Goal: Task Accomplishment & Management: Use online tool/utility

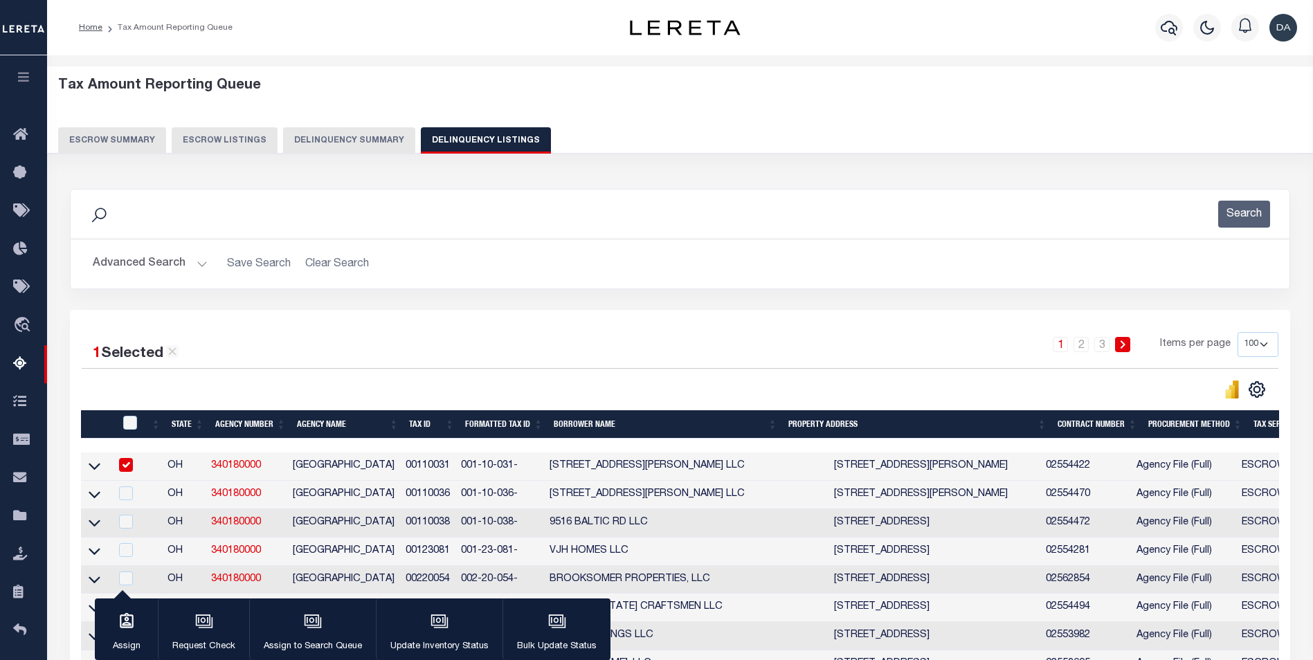
select select "100"
click at [342, 133] on button "Delinquency Summary" at bounding box center [349, 140] width 132 height 26
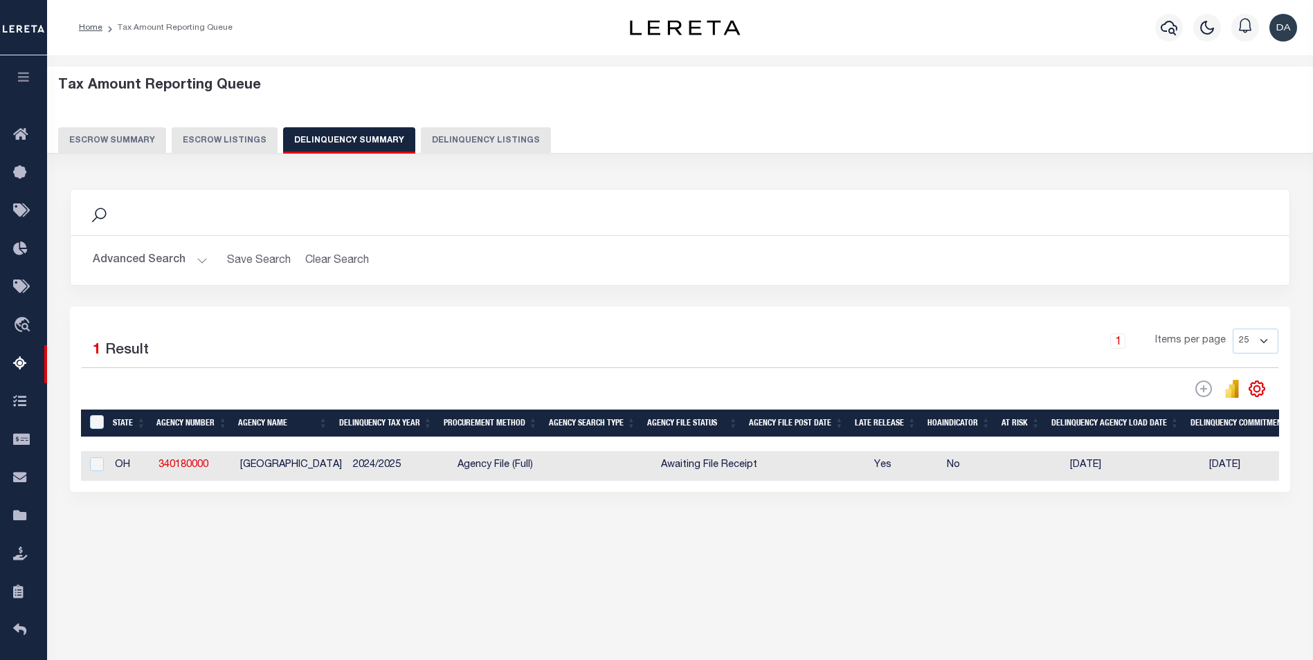
click at [145, 244] on div "Advanced Search Save Search Clear Search SummaryGridWrapper_dynamictable_____De…" at bounding box center [680, 260] width 1218 height 49
click at [163, 255] on button "Advanced Search" at bounding box center [150, 260] width 115 height 27
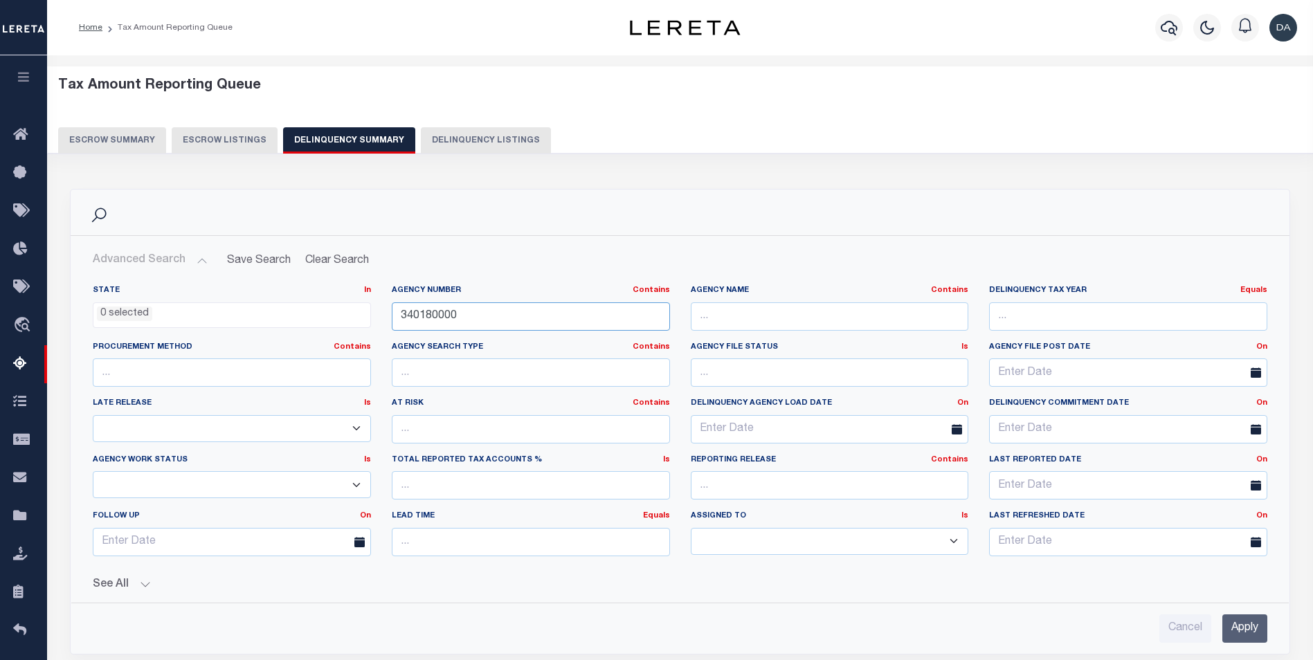
click at [442, 311] on input "340180000" at bounding box center [531, 316] width 278 height 28
paste input "25015"
type input "250150000"
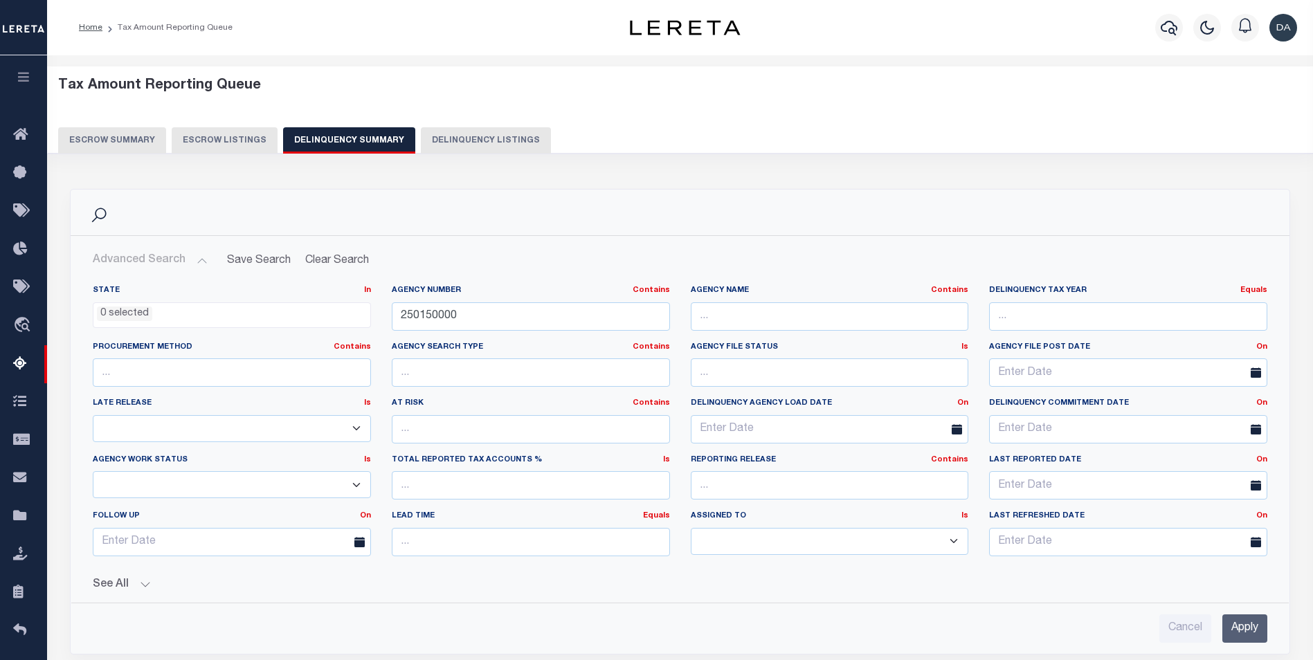
click at [1241, 618] on input "Apply" at bounding box center [1244, 628] width 45 height 28
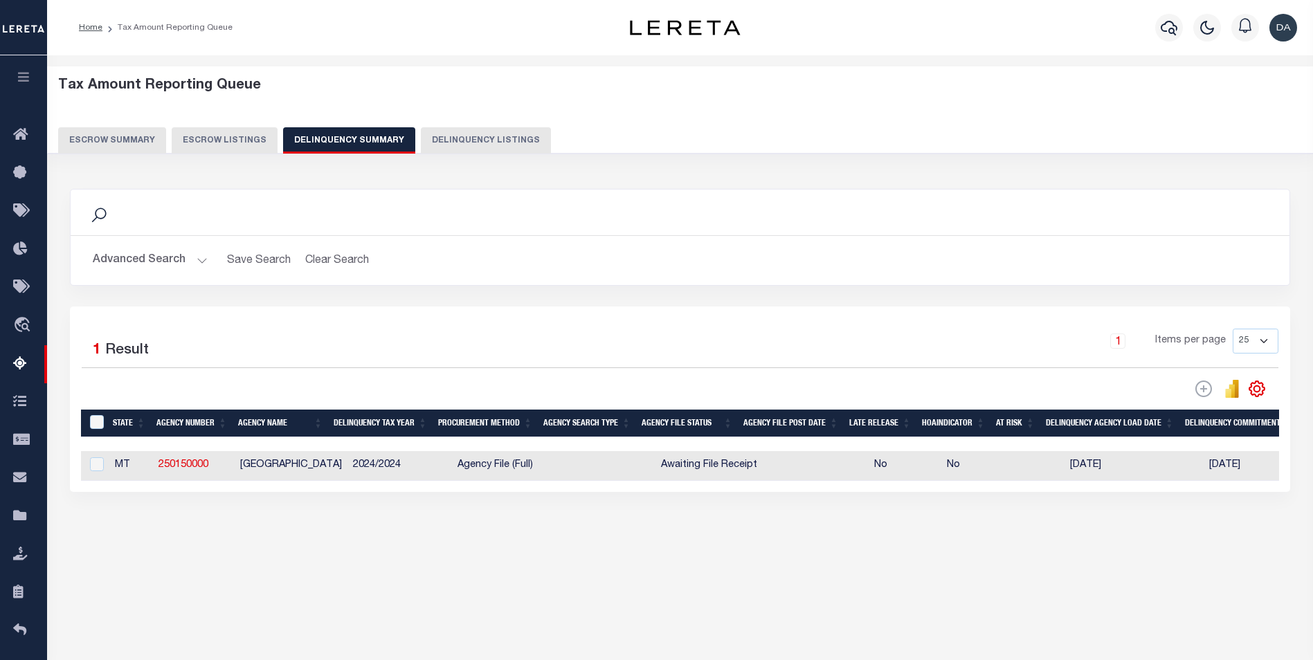
checkbox input "true"
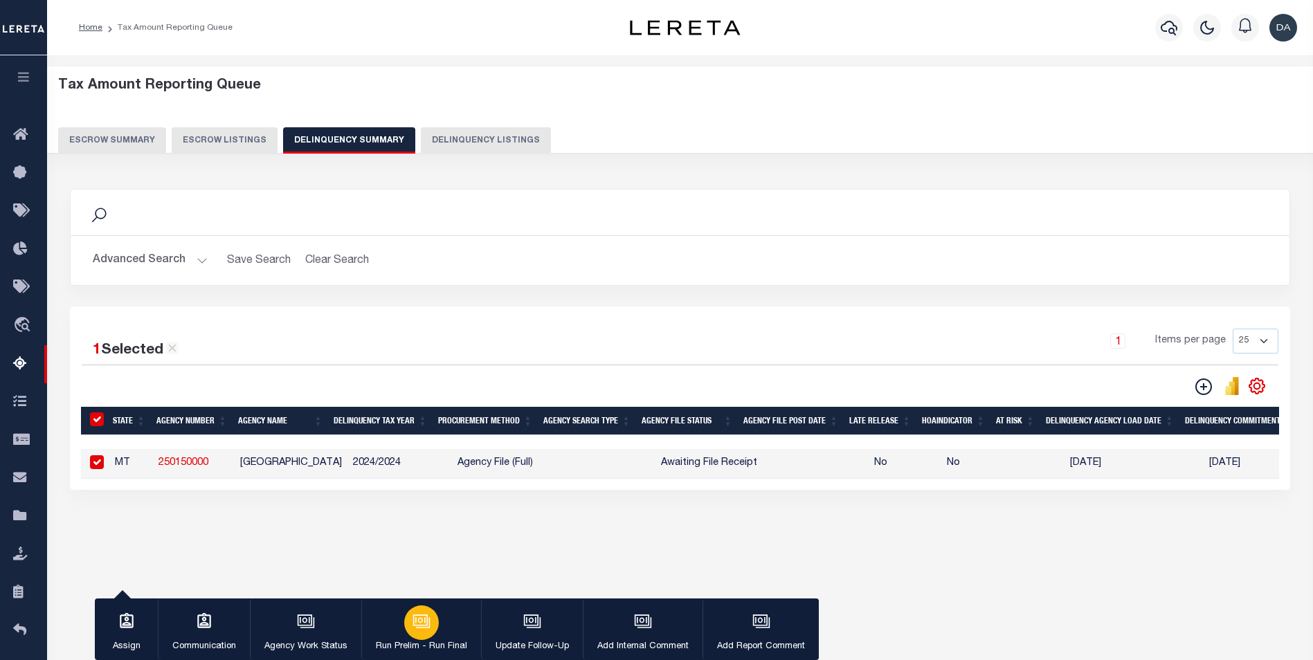
click at [423, 616] on icon "button" at bounding box center [420, 619] width 15 height 11
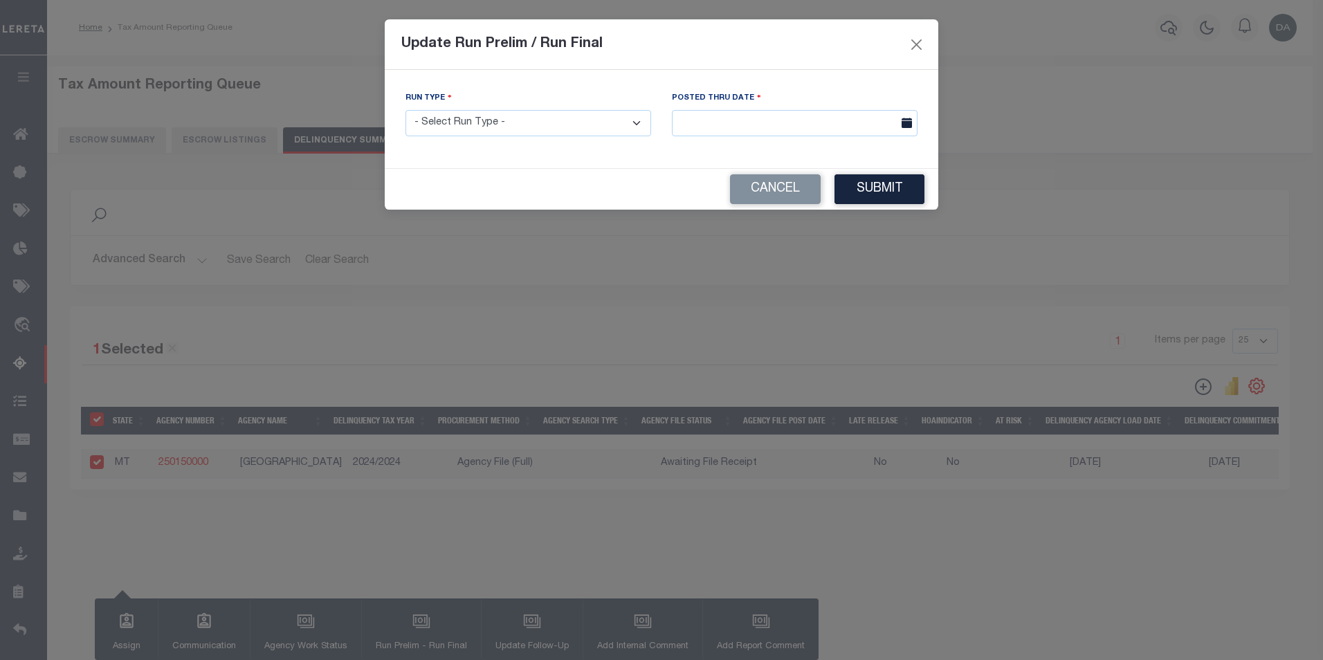
click at [531, 111] on select "- Select Run Type - Prelim Run Final Run" at bounding box center [528, 123] width 246 height 27
select select "P"
click at [405, 110] on select "- Select Run Type - Prelim Run Final Run" at bounding box center [528, 123] width 246 height 27
click at [763, 116] on input "text" at bounding box center [795, 123] width 246 height 27
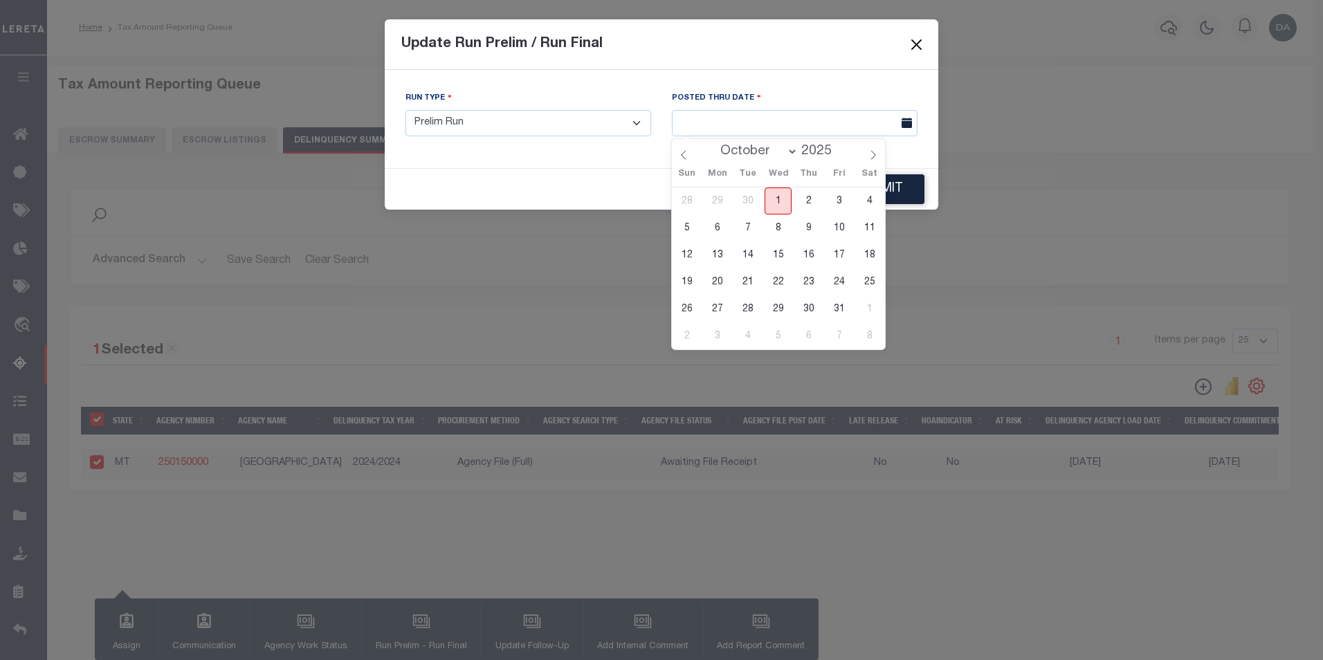
click at [781, 199] on span "1" at bounding box center [778, 201] width 27 height 27
type input "[DATE]"
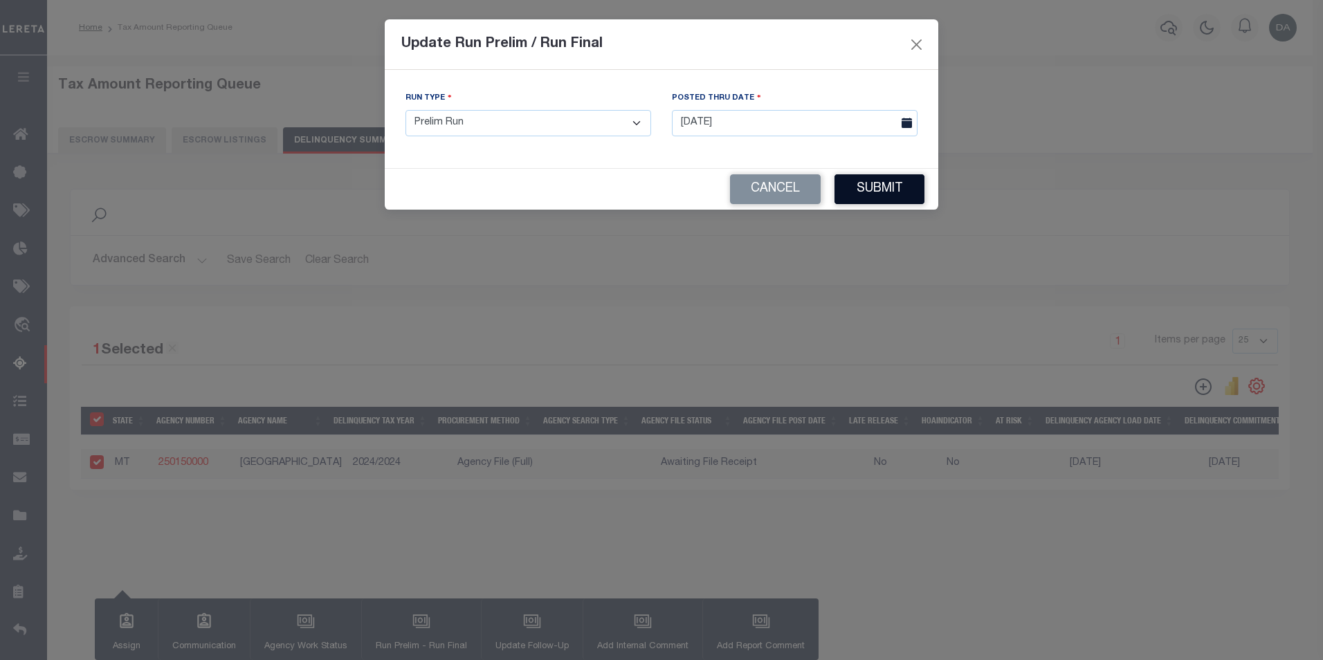
click at [892, 188] on button "Submit" at bounding box center [879, 189] width 90 height 30
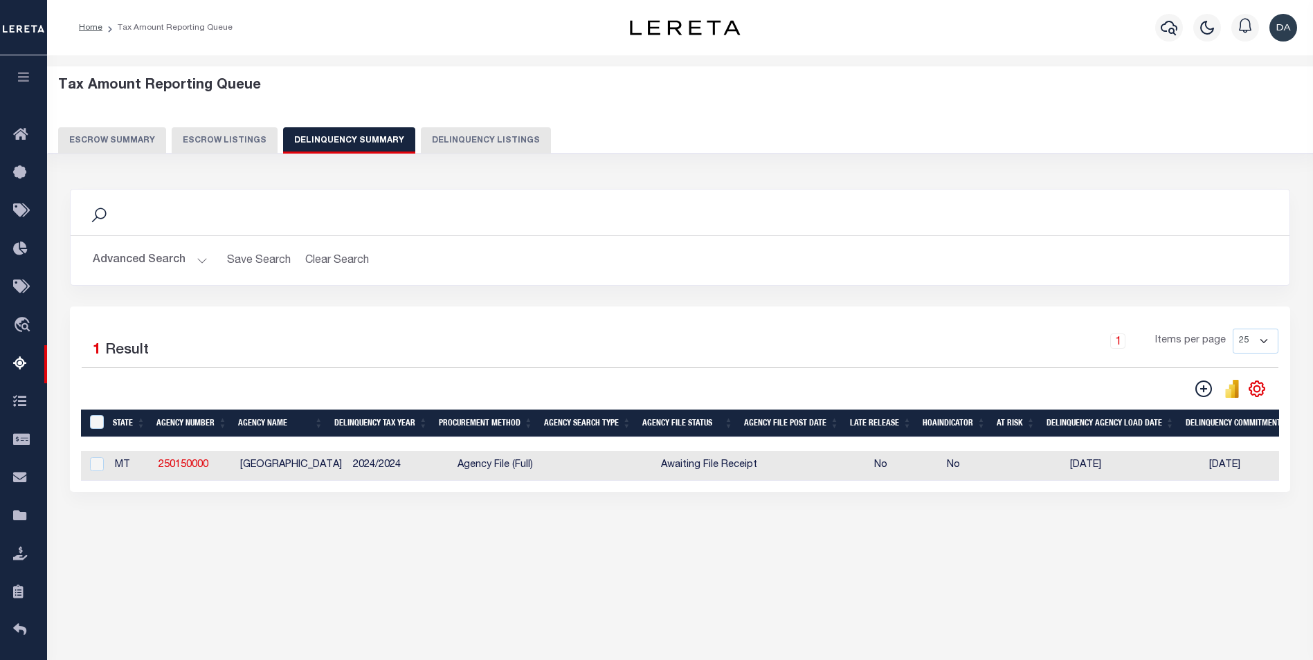
click at [1203, 466] on td "[DATE]" at bounding box center [1272, 466] width 138 height 30
checkbox input "true"
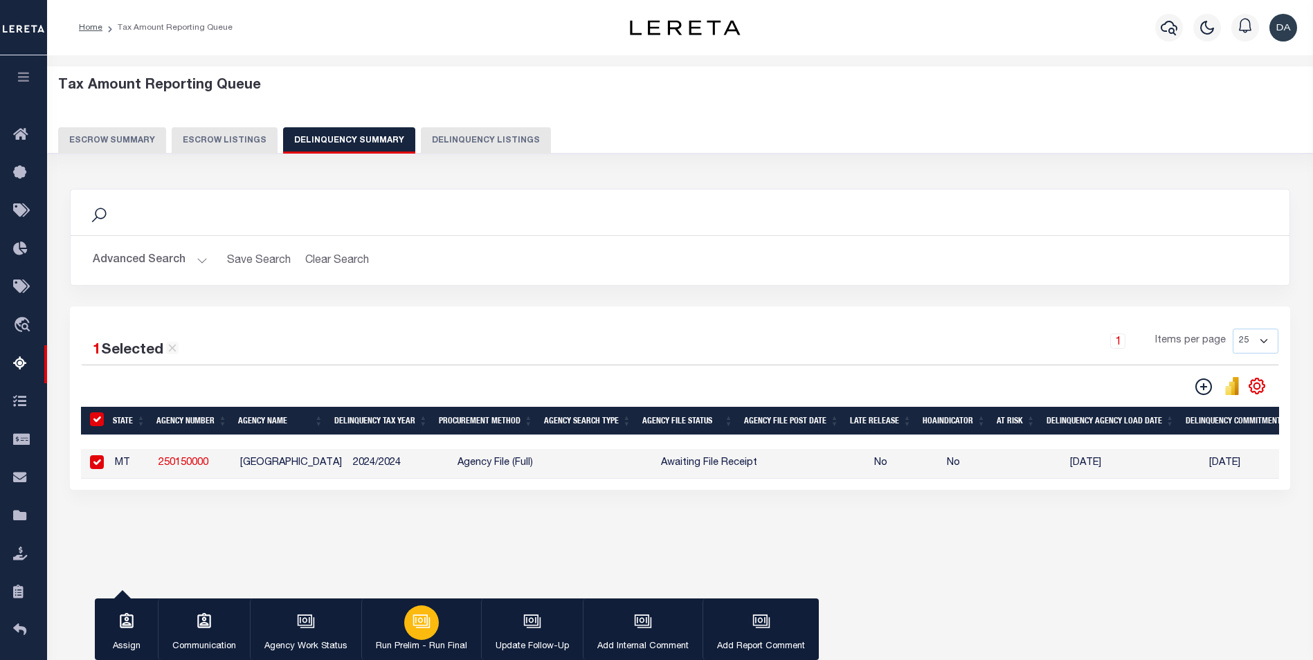
click at [428, 619] on icon "button" at bounding box center [423, 622] width 14 height 10
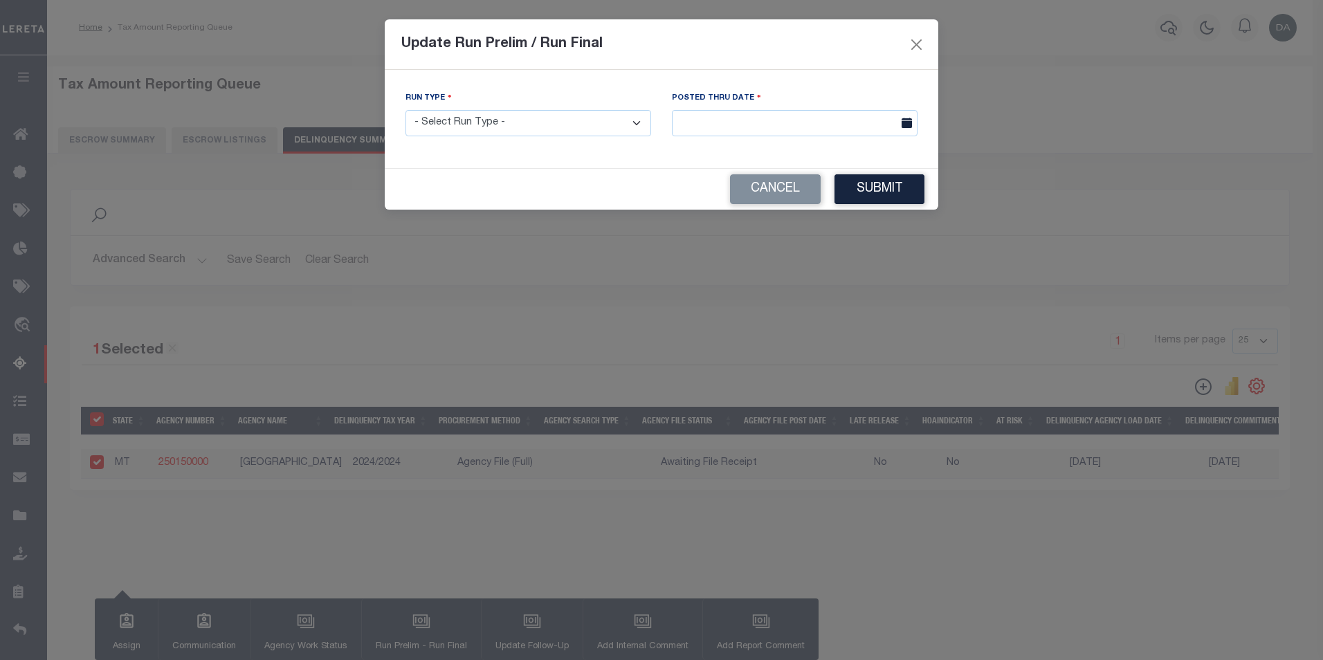
click at [486, 135] on select "- Select Run Type - Prelim Run Final Run" at bounding box center [528, 123] width 246 height 27
select select "P"
click at [405, 110] on select "- Select Run Type - Prelim Run Final Run" at bounding box center [528, 123] width 246 height 27
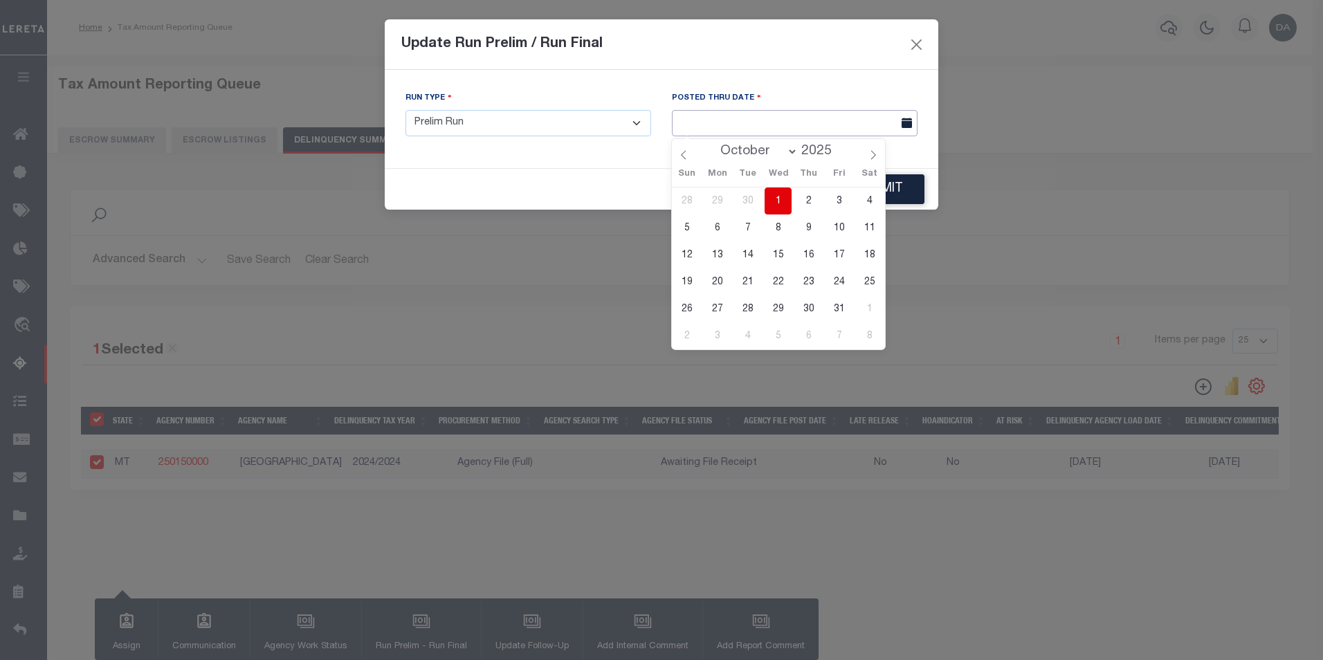
click at [758, 131] on input "text" at bounding box center [795, 123] width 246 height 27
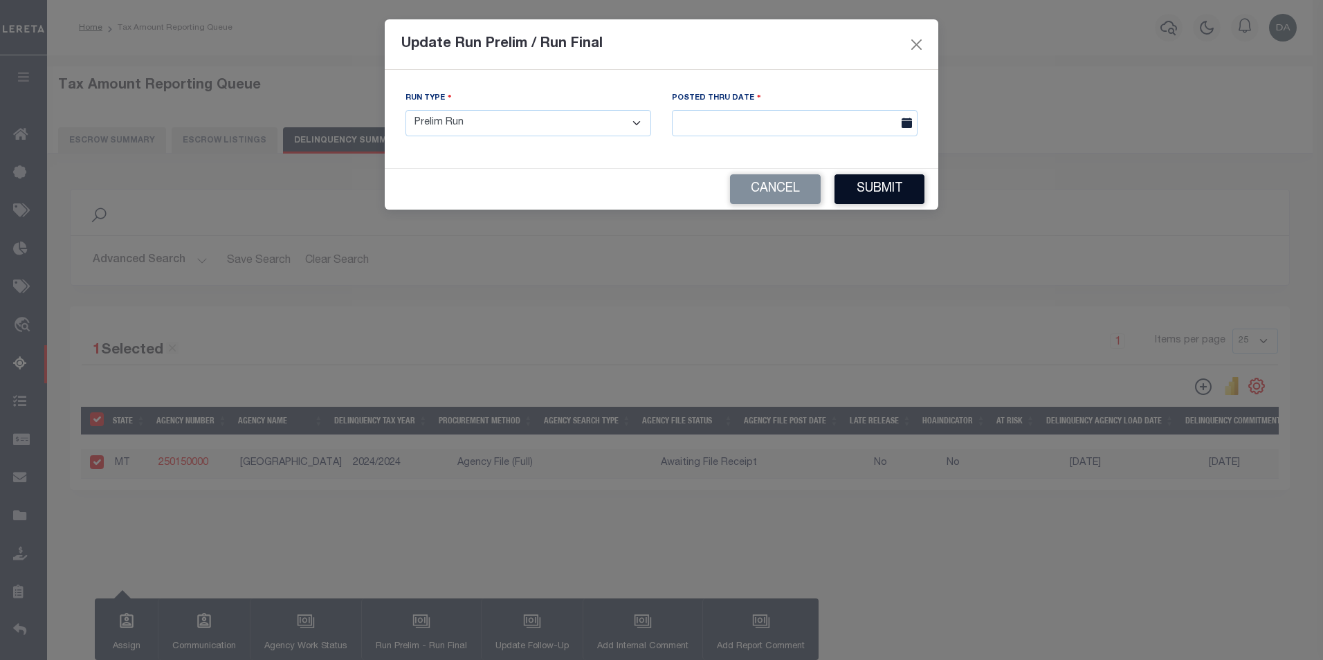
click at [900, 182] on button "Submit" at bounding box center [879, 189] width 90 height 30
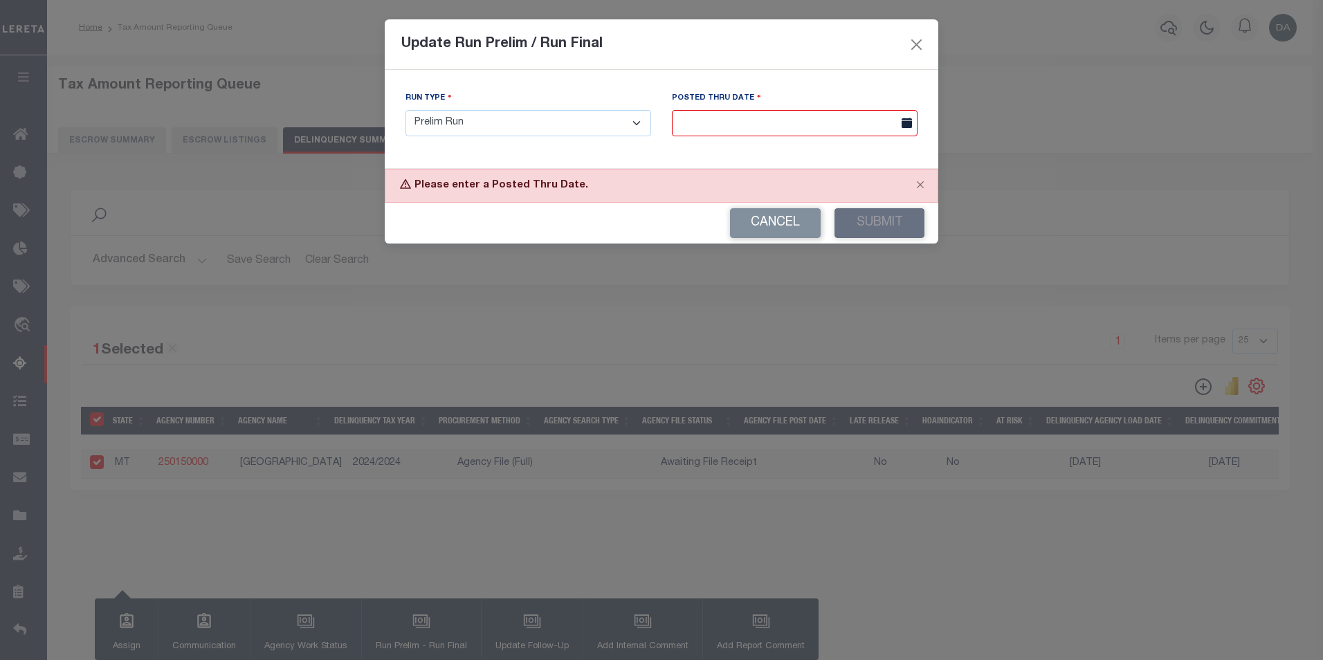
click at [816, 107] on div "Posted Thru Date" at bounding box center [795, 114] width 246 height 46
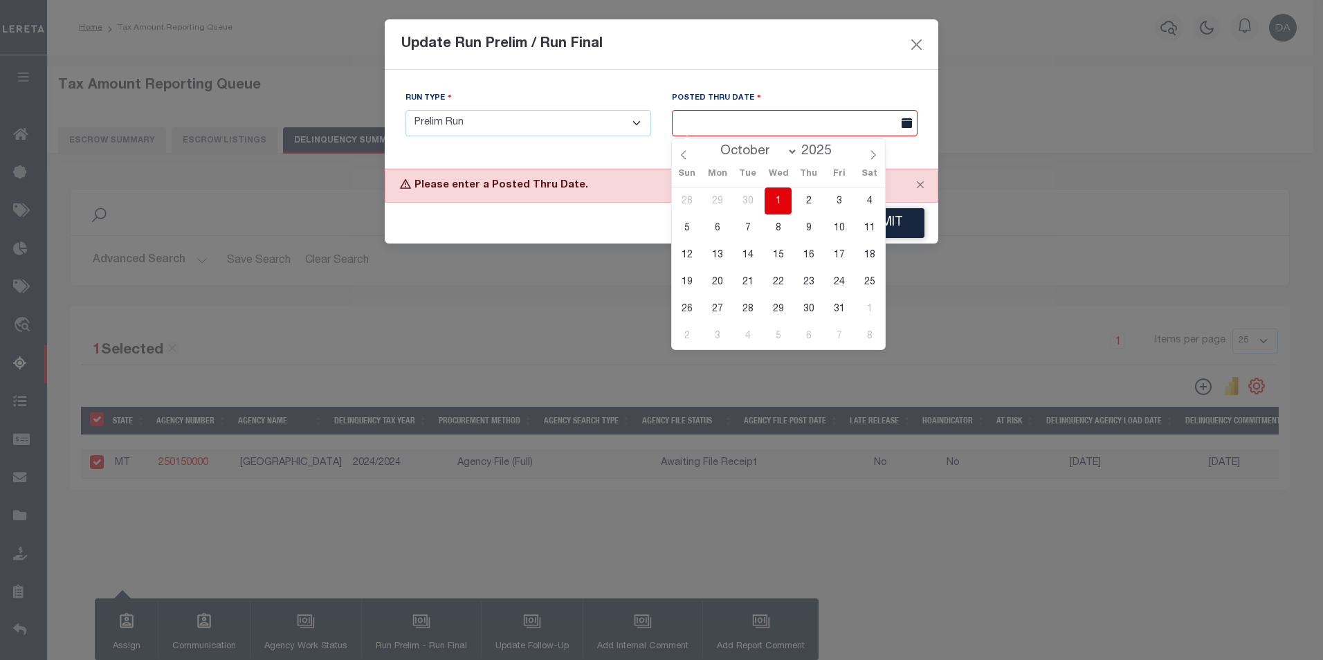
click at [812, 114] on input "text" at bounding box center [795, 123] width 246 height 27
click at [773, 193] on span "1" at bounding box center [778, 201] width 27 height 27
type input "[DATE]"
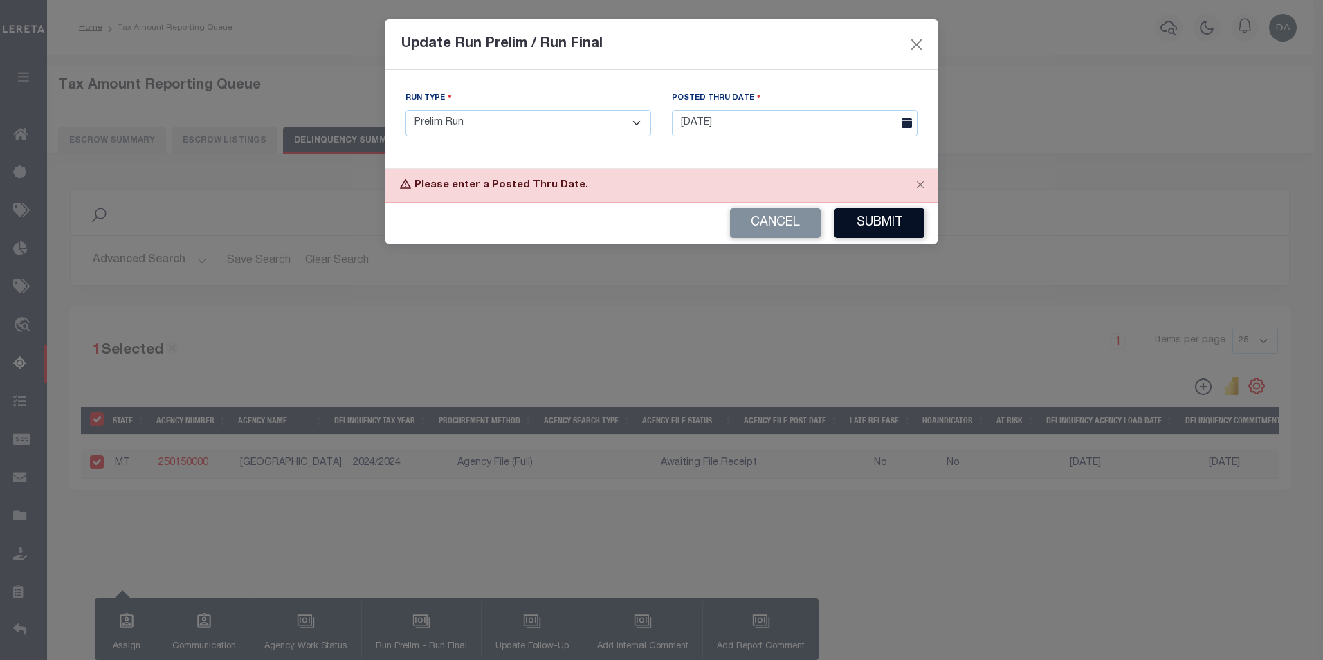
click at [903, 225] on button "Submit" at bounding box center [879, 223] width 90 height 30
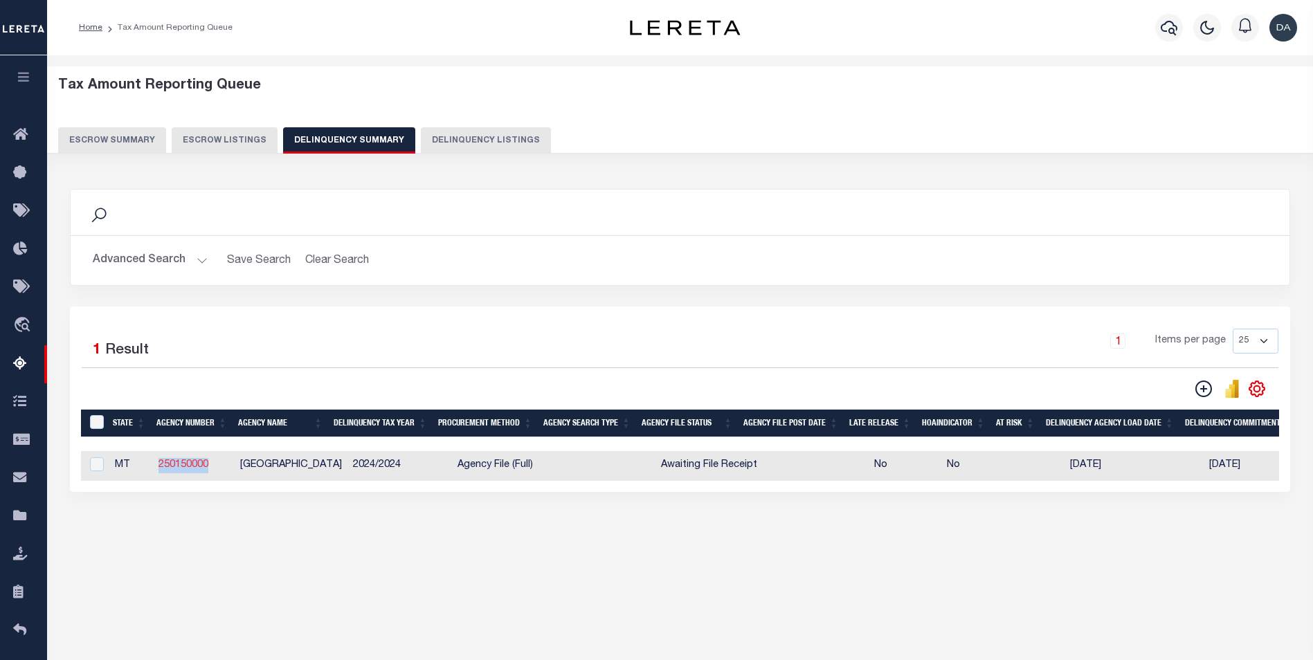
drag, startPoint x: 219, startPoint y: 468, endPoint x: 159, endPoint y: 470, distance: 60.3
click at [159, 470] on td "250150000" at bounding box center [194, 466] width 82 height 30
checkbox input "true"
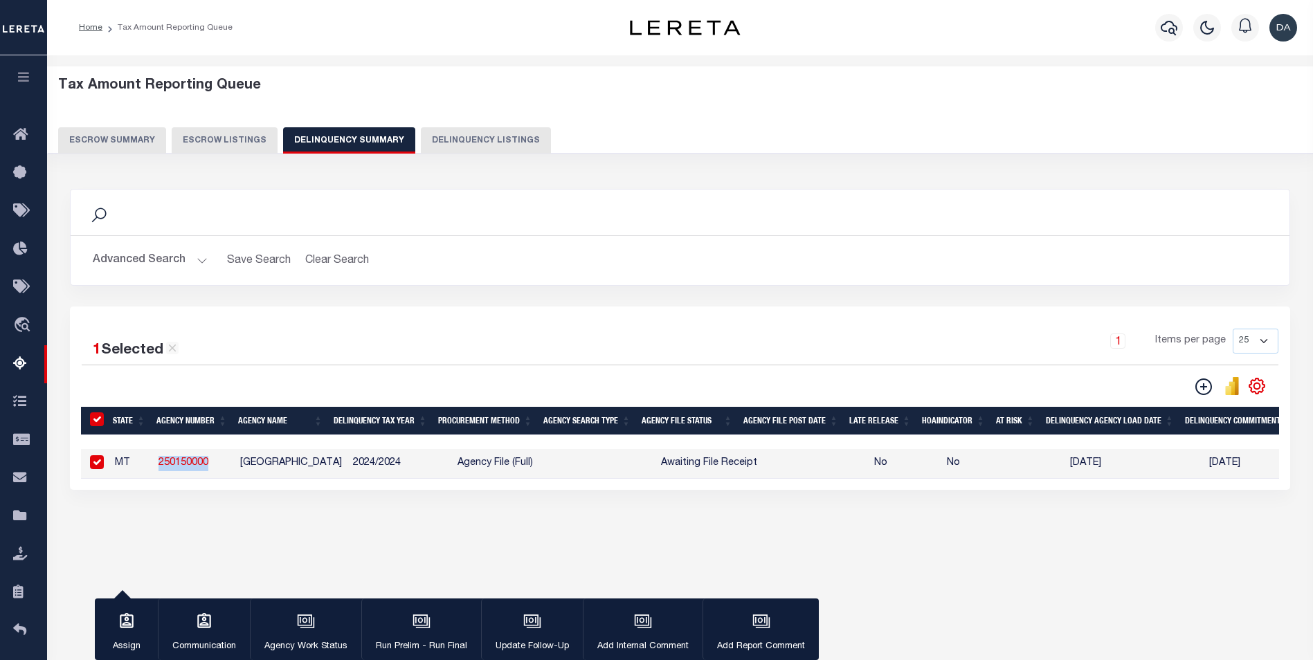
copy link "250150000"
